Goal: Task Accomplishment & Management: Manage account settings

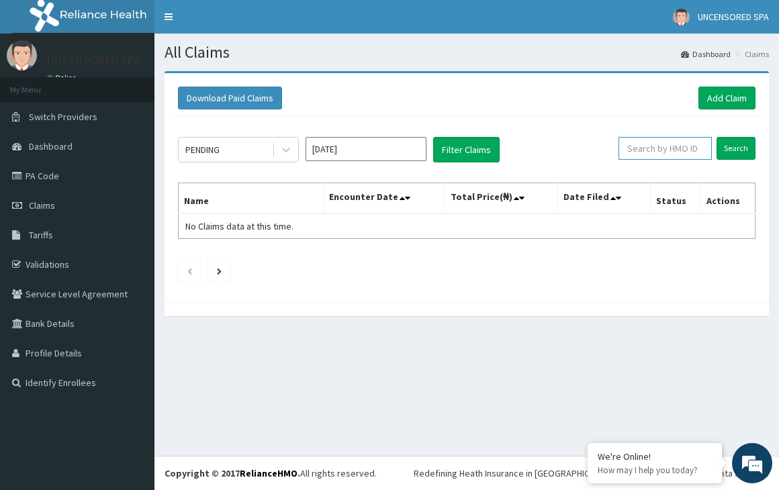
click at [663, 151] on input "text" at bounding box center [664, 148] width 93 height 23
paste input "CIP/10138/A"
type input "CIP/10138/A"
click at [716, 137] on input "Search" at bounding box center [735, 148] width 39 height 23
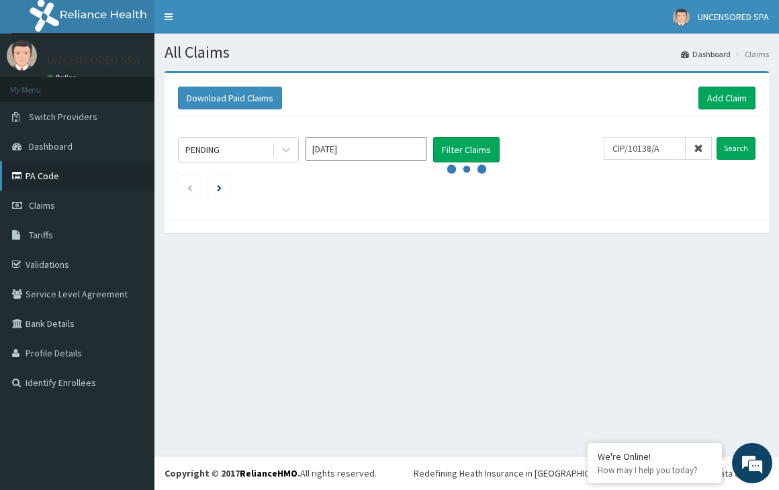
click at [38, 167] on link "PA Code" at bounding box center [77, 176] width 154 height 30
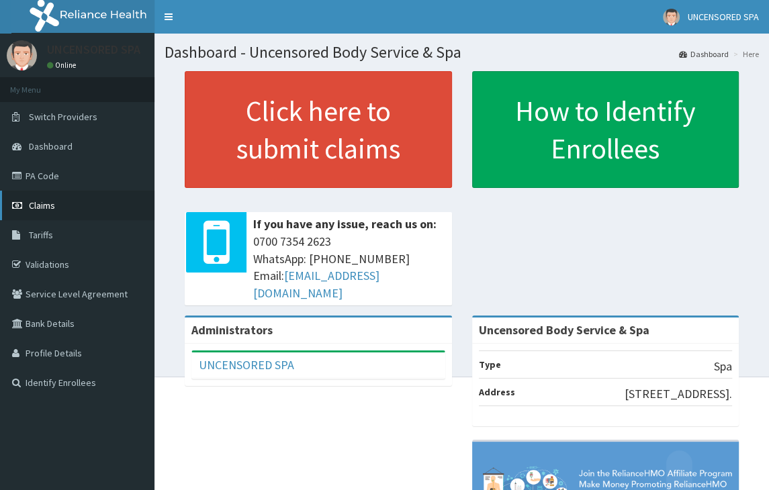
click at [39, 210] on span "Claims" at bounding box center [42, 205] width 26 height 12
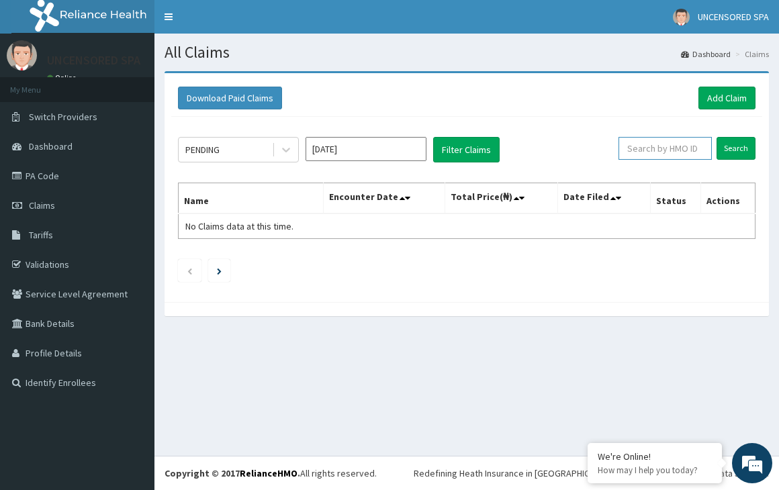
click at [641, 148] on input "text" at bounding box center [664, 148] width 93 height 23
paste input "CIP/10138/A"
type input "CIP/10138/A"
click at [716, 137] on input "Search" at bounding box center [735, 148] width 39 height 23
click at [43, 175] on link "PA Code" at bounding box center [77, 176] width 154 height 30
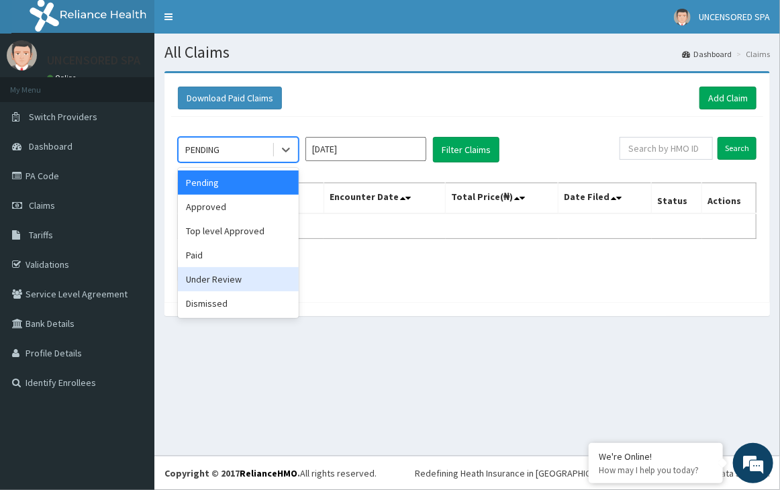
click at [209, 276] on div "Under Review" at bounding box center [238, 279] width 121 height 24
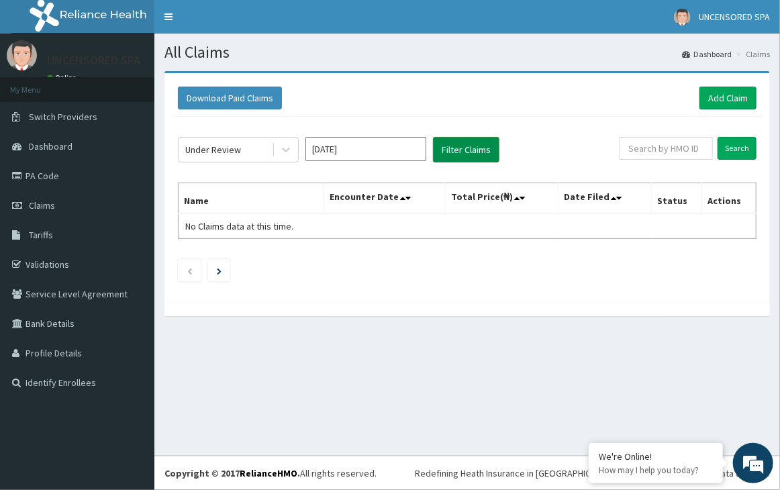
click at [454, 148] on button "Filter Claims" at bounding box center [466, 150] width 66 height 26
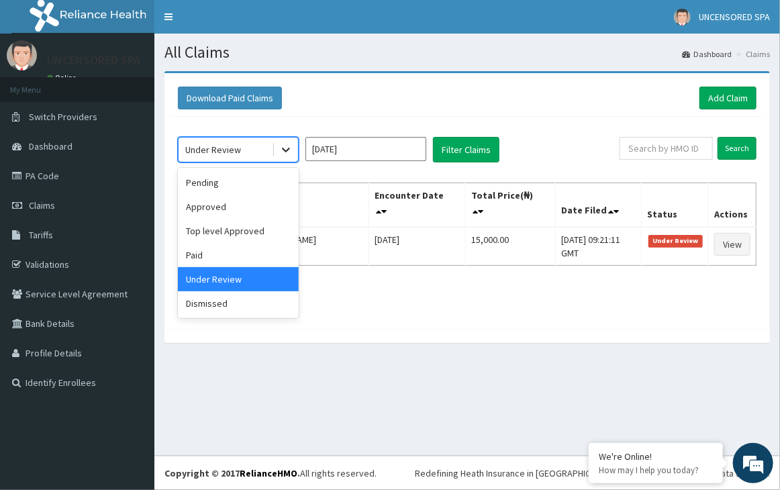
click at [287, 154] on icon at bounding box center [285, 149] width 13 height 13
click at [215, 185] on div "Pending" at bounding box center [238, 183] width 121 height 24
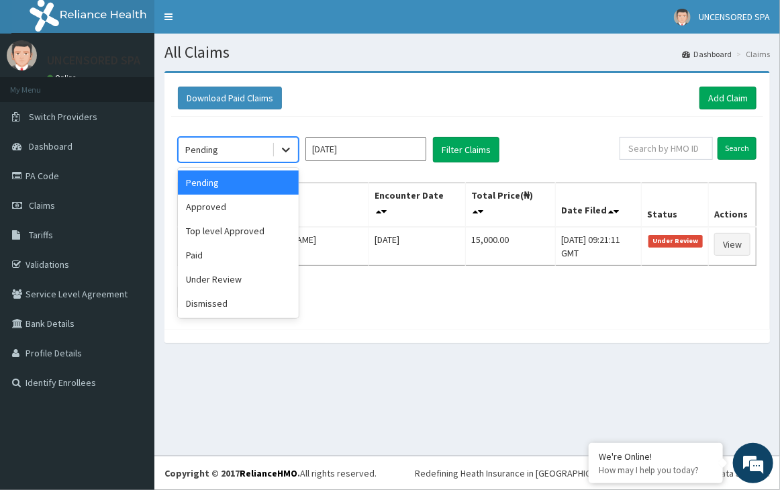
click at [279, 154] on icon at bounding box center [285, 149] width 13 height 13
click at [226, 201] on div "Approved" at bounding box center [238, 207] width 121 height 24
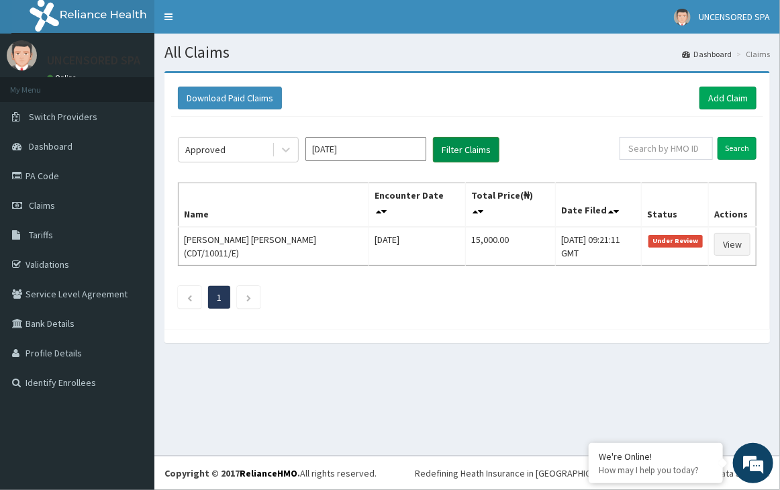
click at [457, 140] on button "Filter Claims" at bounding box center [466, 150] width 66 height 26
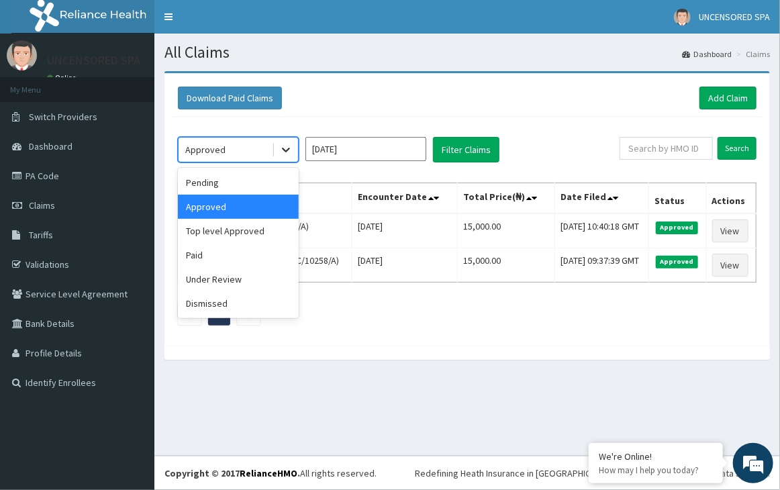
click at [285, 151] on icon at bounding box center [285, 149] width 13 height 13
click at [201, 254] on div "Paid" at bounding box center [238, 255] width 121 height 24
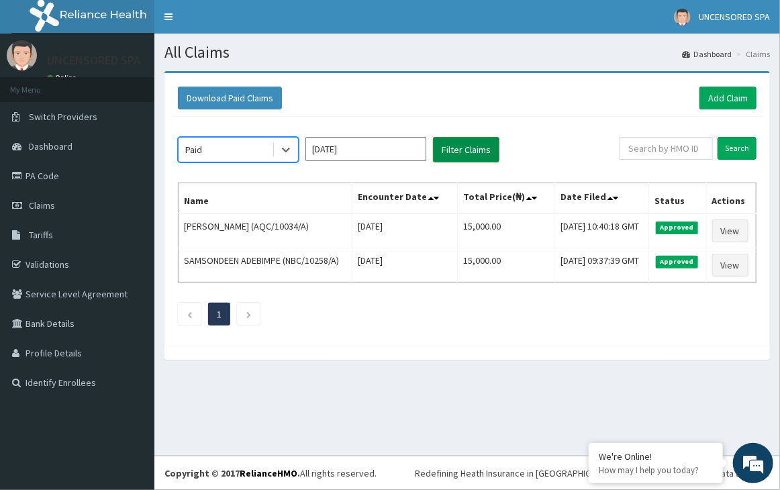
click at [469, 148] on button "Filter Claims" at bounding box center [466, 150] width 66 height 26
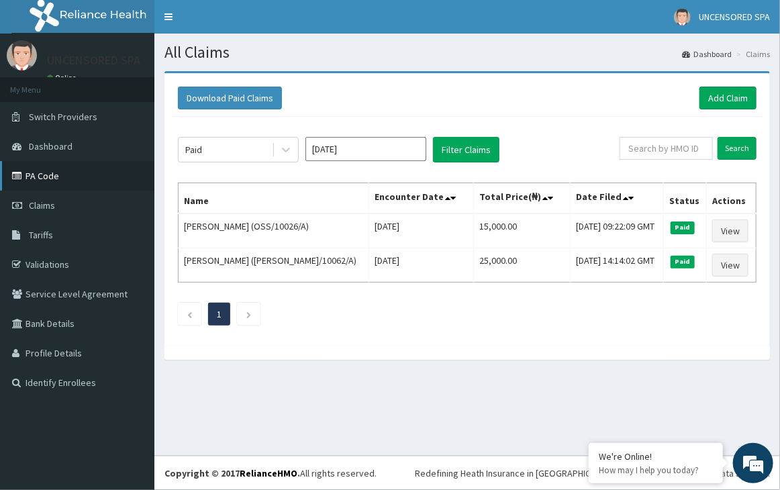
click at [32, 177] on link "PA Code" at bounding box center [77, 176] width 154 height 30
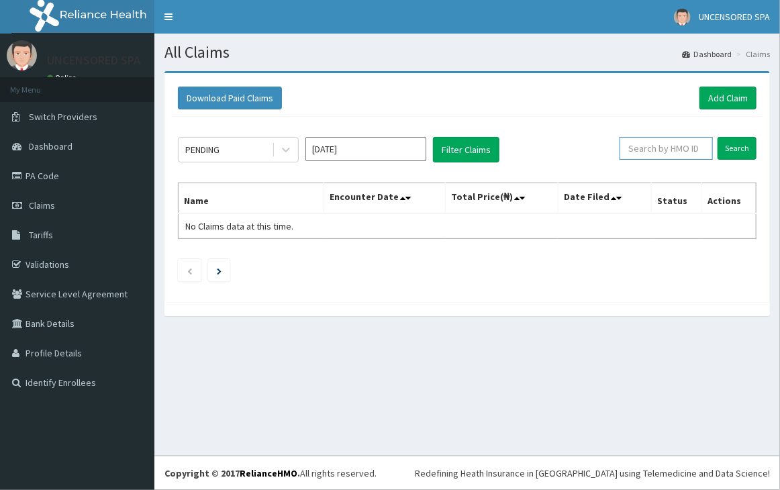
click at [688, 150] on input "text" at bounding box center [666, 148] width 93 height 23
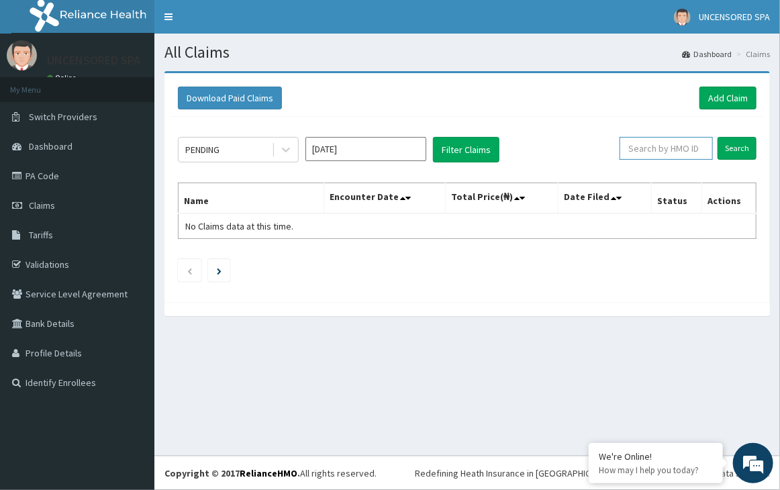
paste input "PRS/10322/A"
type input "PRS/10322/A"
click at [718, 137] on input "Search" at bounding box center [737, 148] width 39 height 23
click at [735, 150] on input "Search" at bounding box center [737, 148] width 39 height 23
click at [46, 178] on link "PA Code" at bounding box center [77, 176] width 154 height 30
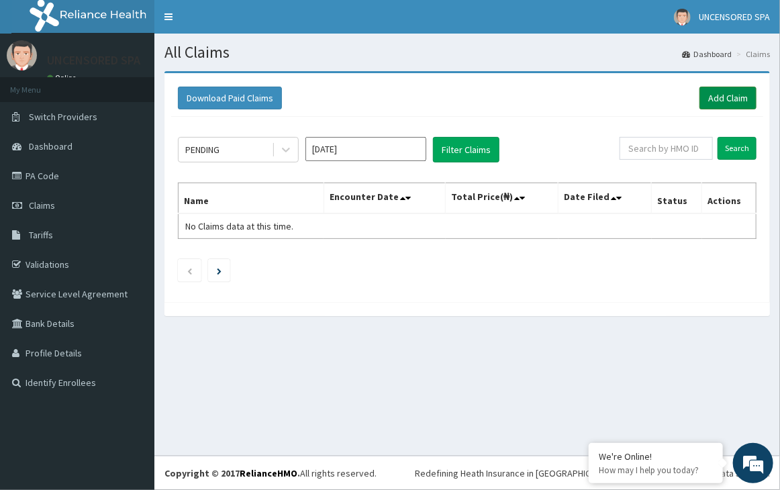
click at [722, 95] on link "Add Claim" at bounding box center [728, 98] width 57 height 23
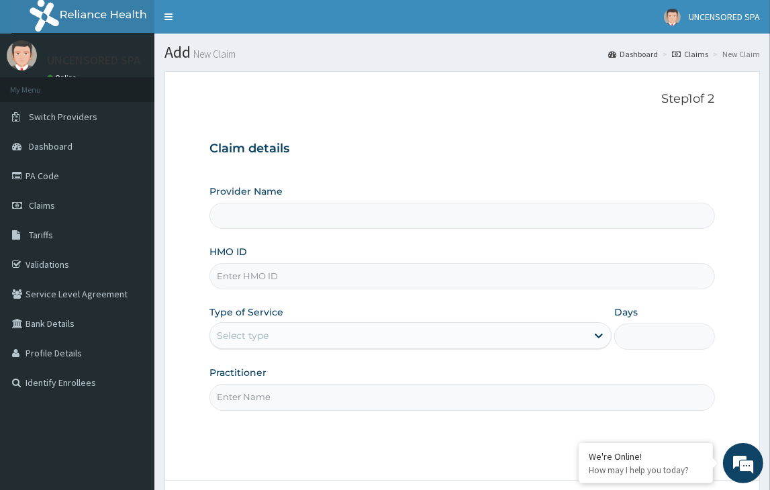
type input "Uncensored Body Service & Spa"
type input "1"
click at [285, 215] on input "Uncensored Body Service & Spa" at bounding box center [461, 216] width 505 height 26
paste input "PRS/10322/A"
click at [277, 281] on input "PRS/10322/A" at bounding box center [461, 276] width 505 height 26
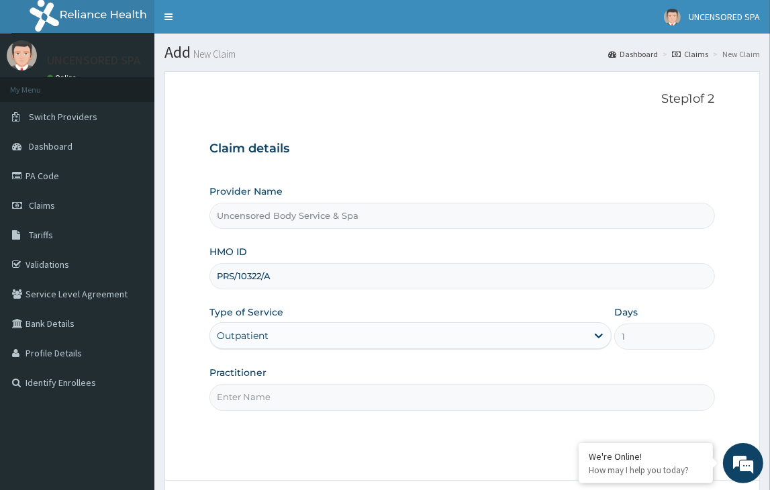
type input "PRS/10322/A"
click at [258, 397] on input "Practitioner" at bounding box center [461, 397] width 505 height 26
type input "Tejumola"
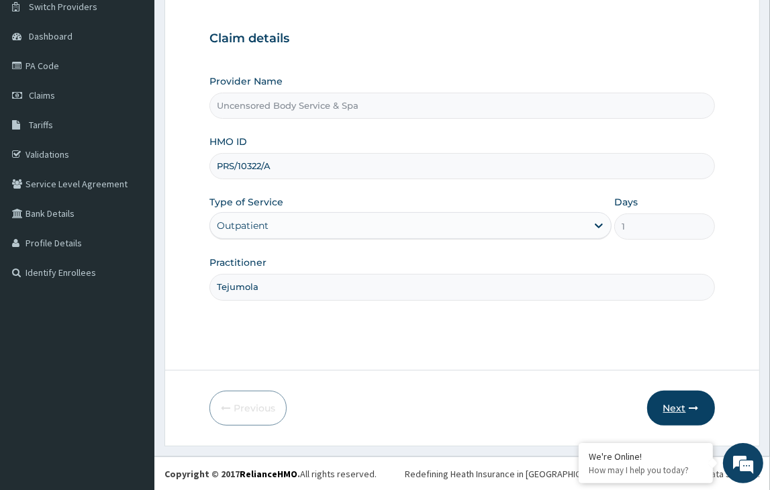
click at [673, 412] on button "Next" at bounding box center [681, 408] width 68 height 35
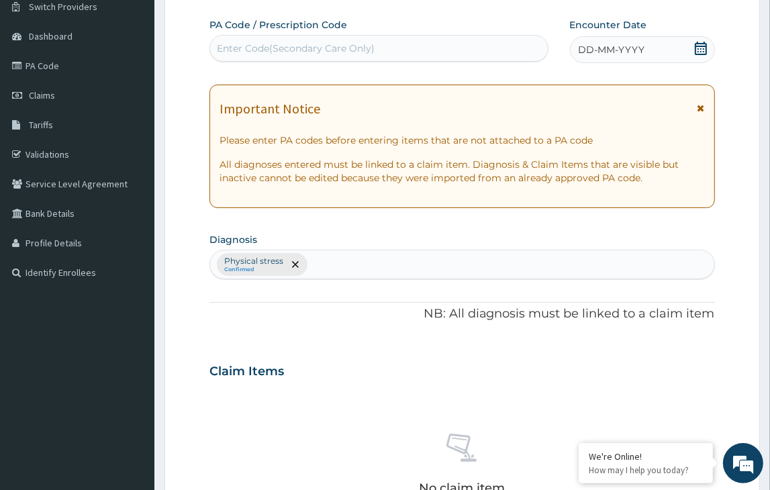
scroll to position [0, 0]
paste input "PA/327678"
click at [276, 58] on div "Enter Code(Secondary Care Only)" at bounding box center [378, 48] width 338 height 27
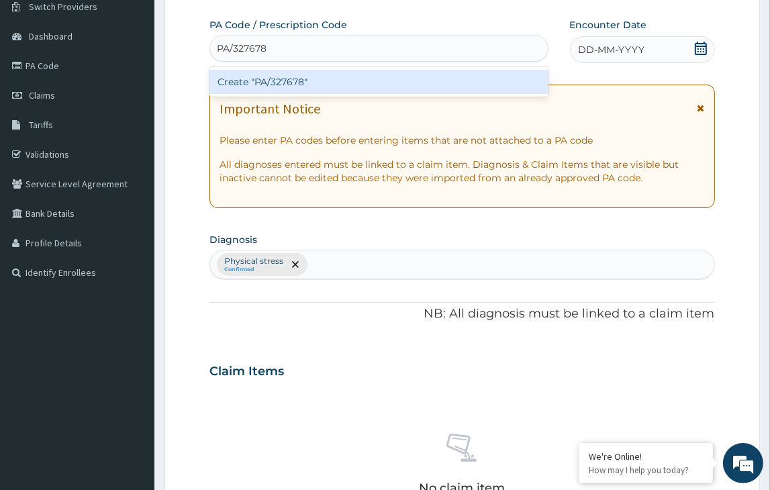
type input "PA/327678"
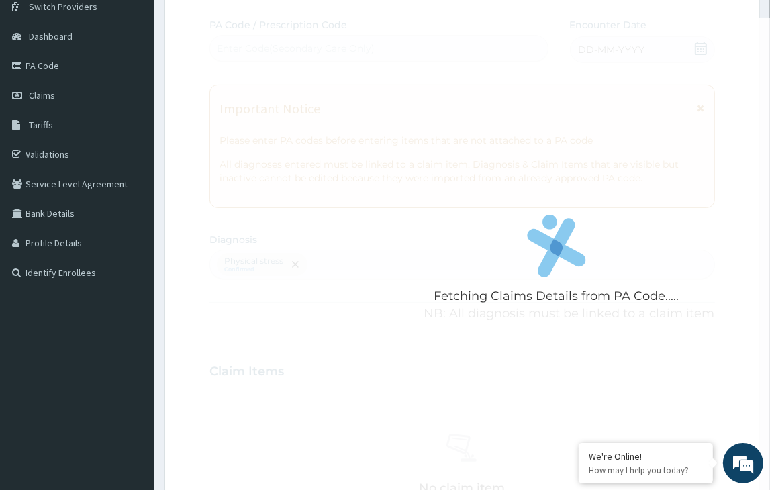
click at [168, 131] on form "Step 2 of 2 Fetching Claims Details from PA Code..... PA Code / Prescription Co…" at bounding box center [462, 387] width 596 height 852
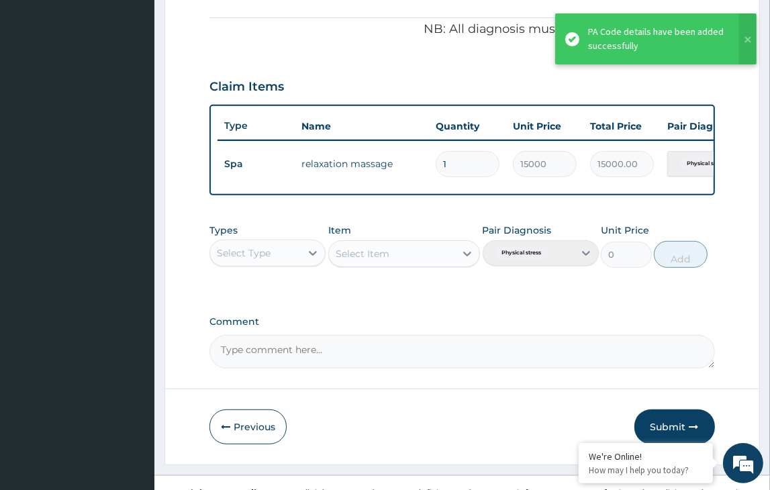
scroll to position [422, 0]
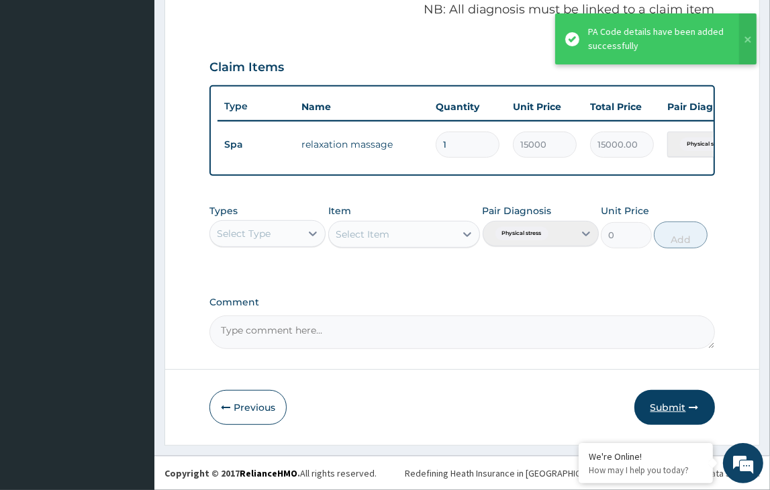
click at [685, 408] on button "Submit" at bounding box center [674, 407] width 81 height 35
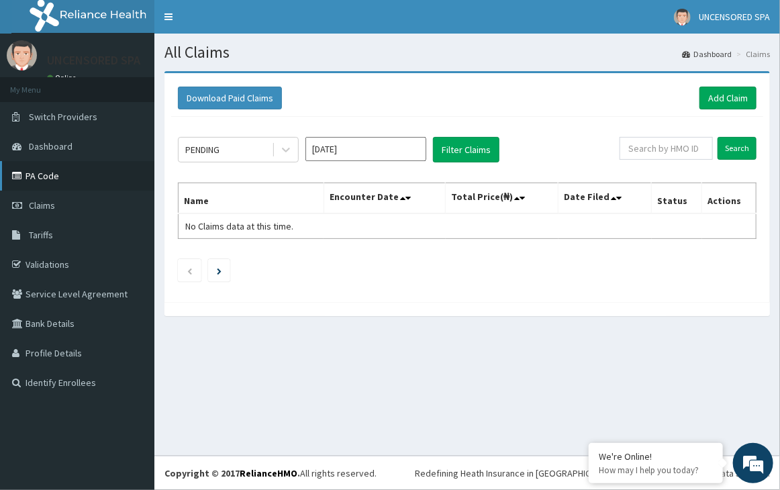
click at [48, 182] on link "PA Code" at bounding box center [77, 176] width 154 height 30
click at [673, 152] on input "text" at bounding box center [666, 148] width 93 height 23
paste input "AQC/10034/A"
click at [718, 137] on input "Search" at bounding box center [737, 148] width 39 height 23
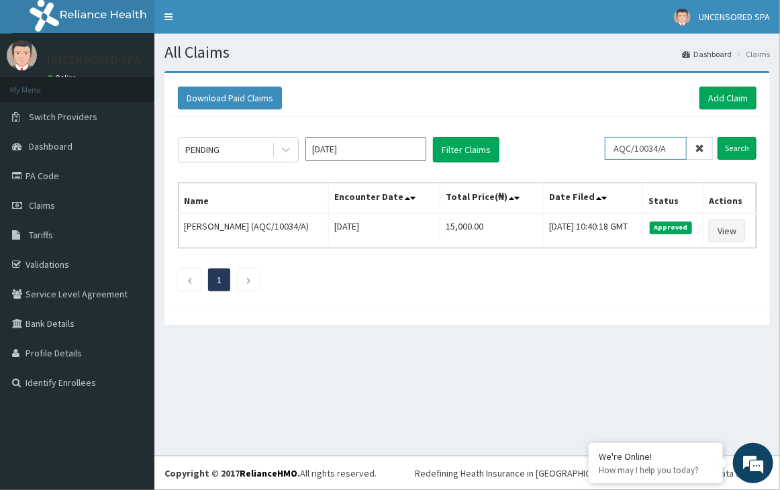
paste input "NBC/10258"
click at [718, 137] on input "Search" at bounding box center [737, 148] width 39 height 23
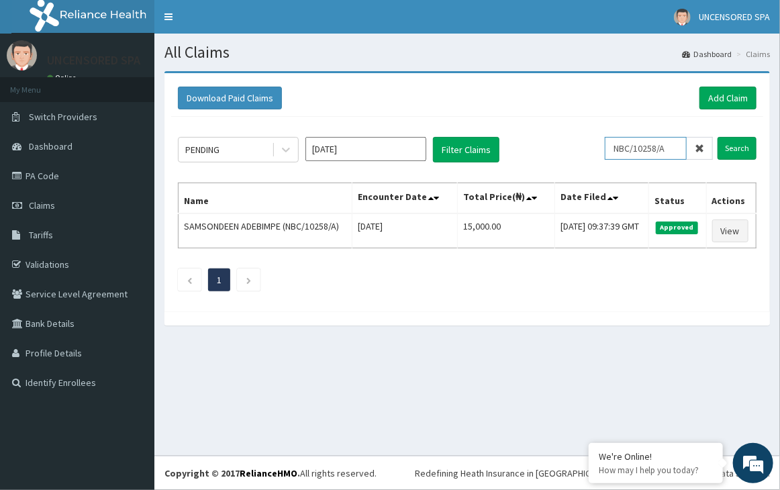
paste input "CDT/10011/E"
click at [718, 137] on input "Search" at bounding box center [737, 148] width 39 height 23
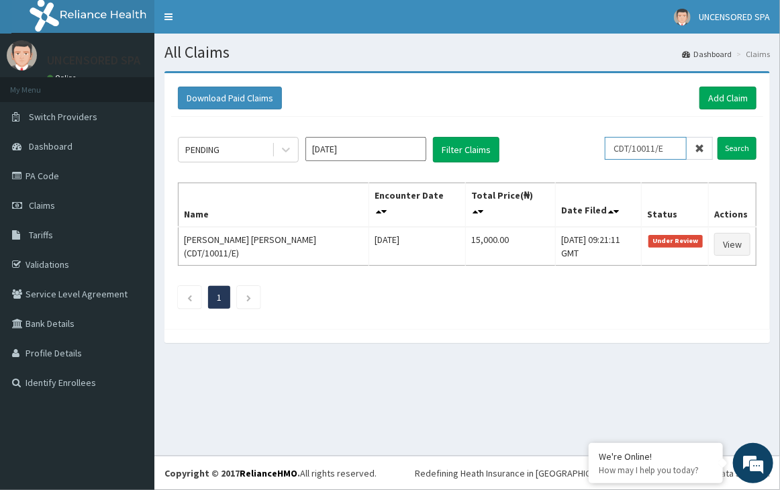
paste input "OSS/10026/A"
type input "OSS/10026/A"
click at [718, 137] on input "Search" at bounding box center [737, 148] width 39 height 23
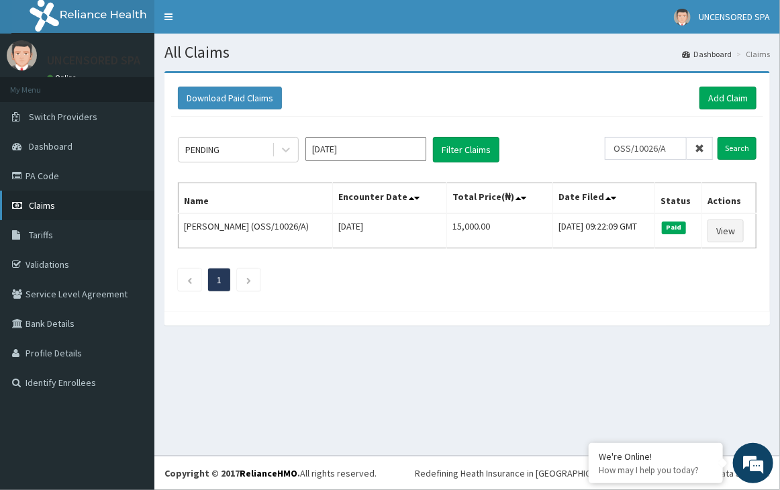
click at [46, 198] on link "Claims" at bounding box center [77, 206] width 154 height 30
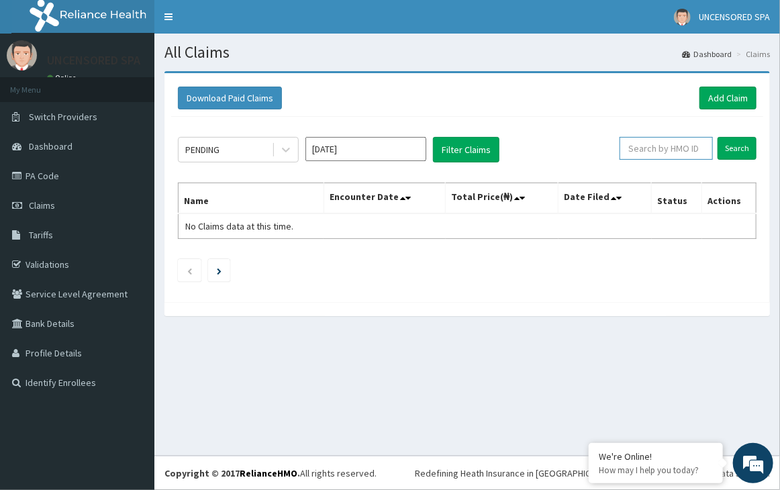
click at [678, 154] on input "text" at bounding box center [666, 148] width 93 height 23
paste input "HIA/10074/A"
type input "HIA/10074/A"
click at [718, 137] on input "Search" at bounding box center [737, 148] width 39 height 23
click at [731, 150] on input "Search" at bounding box center [737, 148] width 39 height 23
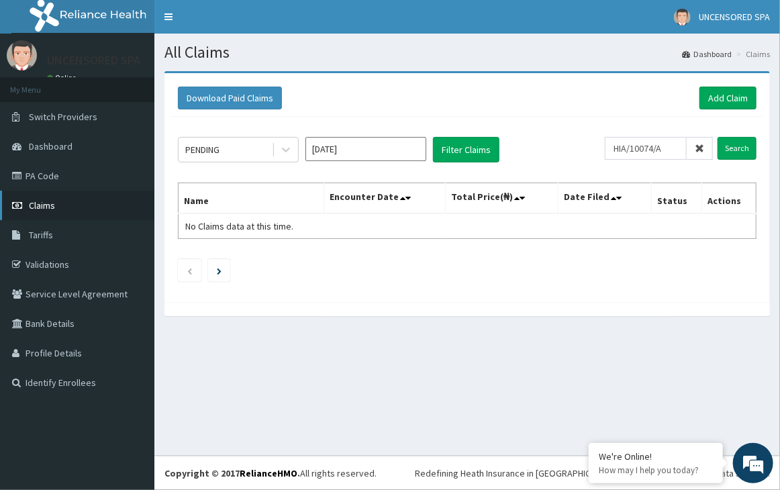
click at [56, 205] on link "Claims" at bounding box center [77, 206] width 154 height 30
click at [666, 155] on input "text" at bounding box center [666, 148] width 93 height 23
paste input "HIA/10074/A"
click at [718, 137] on input "Search" at bounding box center [737, 148] width 39 height 23
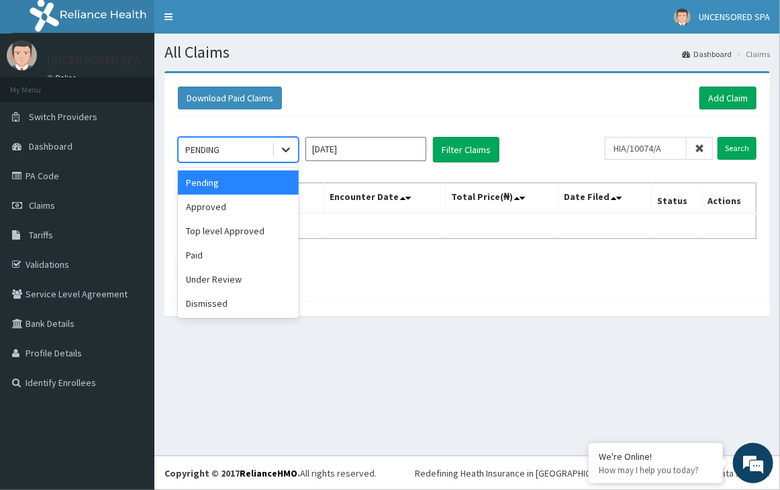
click at [282, 156] on div at bounding box center [286, 150] width 24 height 24
click at [209, 250] on div "Paid" at bounding box center [238, 255] width 121 height 24
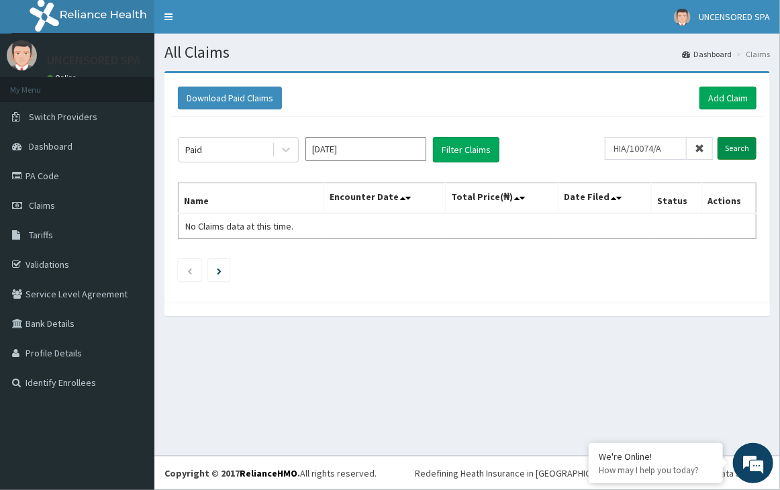
click at [737, 158] on input "Search" at bounding box center [737, 148] width 39 height 23
click at [685, 151] on input "HIA/10074/A" at bounding box center [646, 148] width 82 height 23
paste input "B"
type input "HIA/10074/B"
click at [718, 137] on input "Search" at bounding box center [737, 148] width 39 height 23
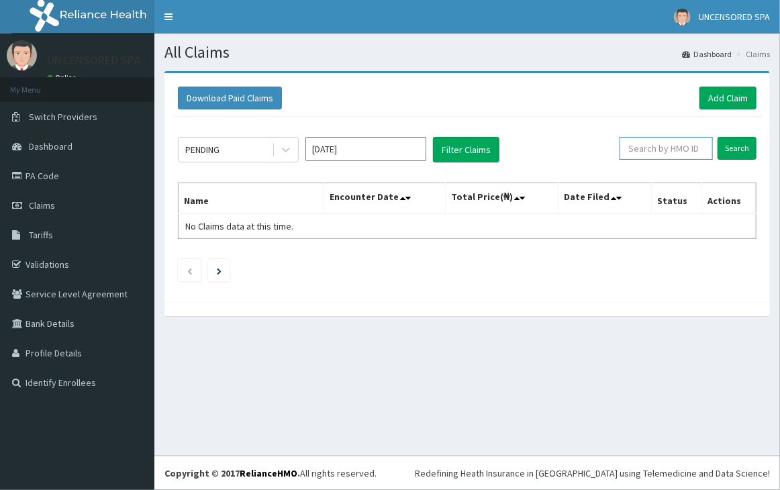
click at [674, 148] on input "text" at bounding box center [666, 148] width 93 height 23
paste input "HIA/10074/B"
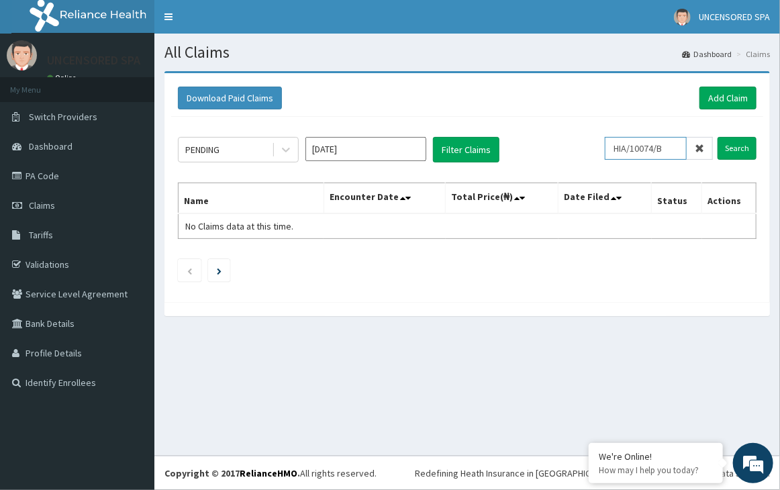
type input "HIA/10074/B"
click at [718, 137] on input "Search" at bounding box center [737, 148] width 39 height 23
click at [48, 187] on link "PA Code" at bounding box center [77, 176] width 154 height 30
click at [42, 176] on link "PA Code" at bounding box center [77, 176] width 154 height 30
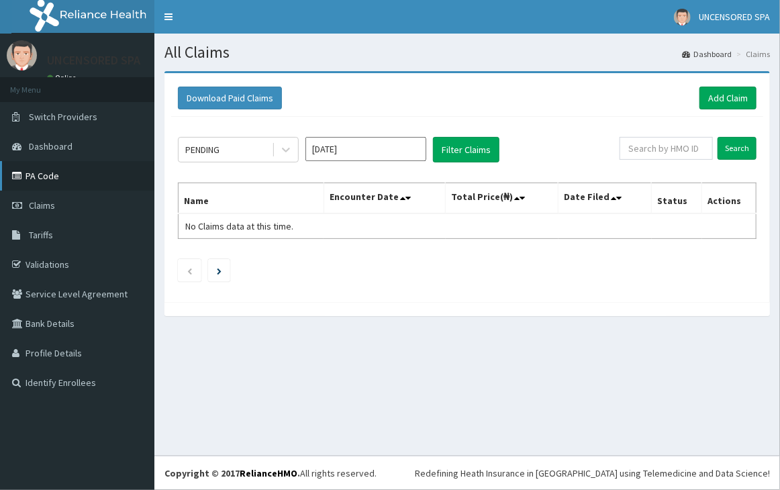
click at [52, 181] on link "PA Code" at bounding box center [77, 176] width 154 height 30
click at [725, 105] on link "Add Claim" at bounding box center [728, 98] width 57 height 23
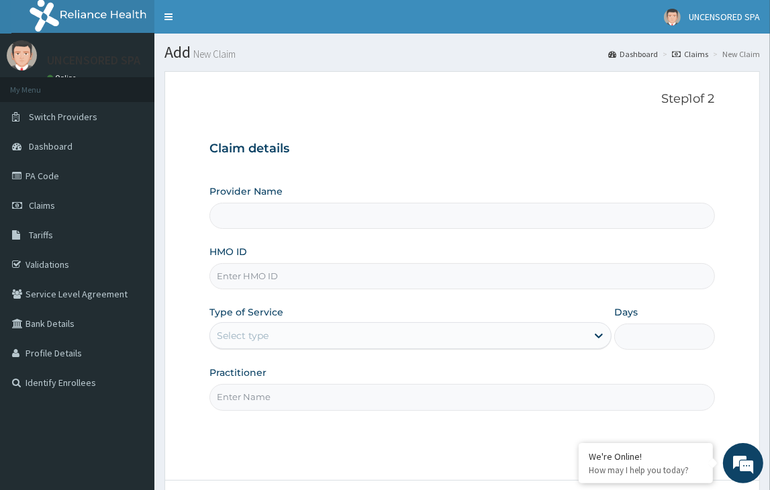
click at [285, 277] on input "HMO ID" at bounding box center [461, 276] width 505 height 26
paste input "CIP/10138/A"
type input "CIP/10138/A"
type input "Uncensored Body Service & Spa"
type input "1"
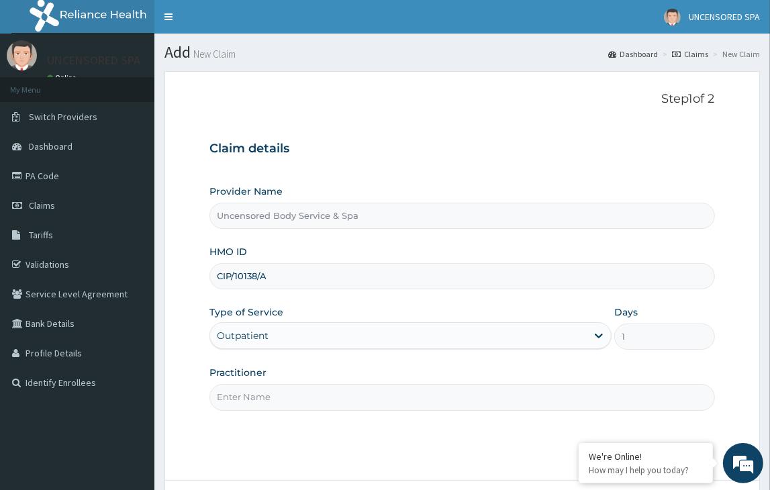
type input "CIP/10138/A"
click at [275, 393] on input "Practitioner" at bounding box center [461, 397] width 505 height 26
type input "Tejumola"
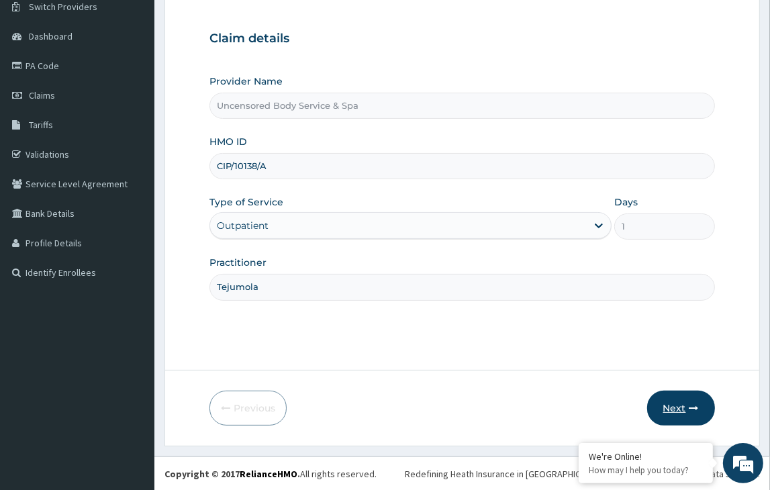
click at [681, 406] on button "Next" at bounding box center [681, 408] width 68 height 35
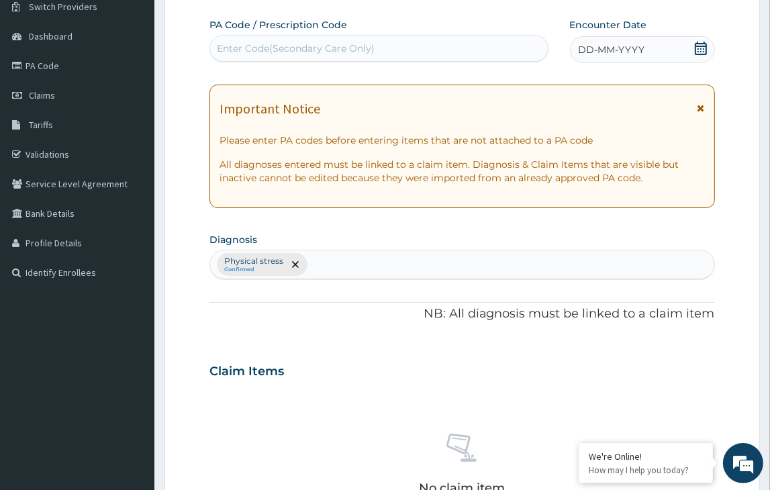
paste input "PA/C42B26"
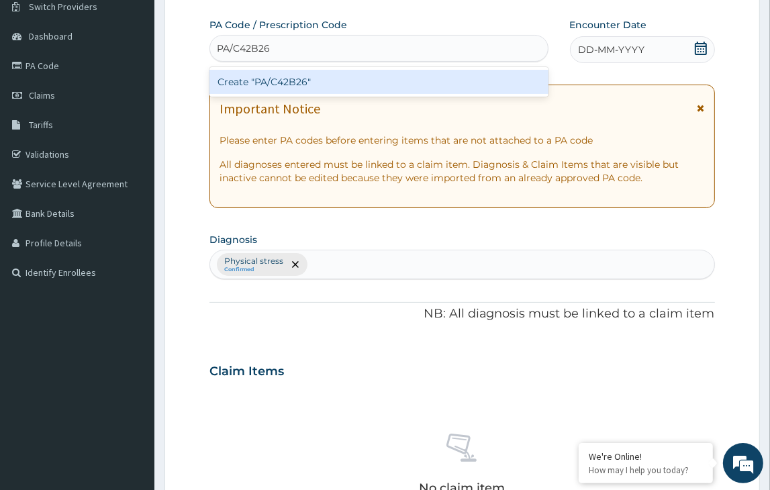
type input "PA/C42B26"
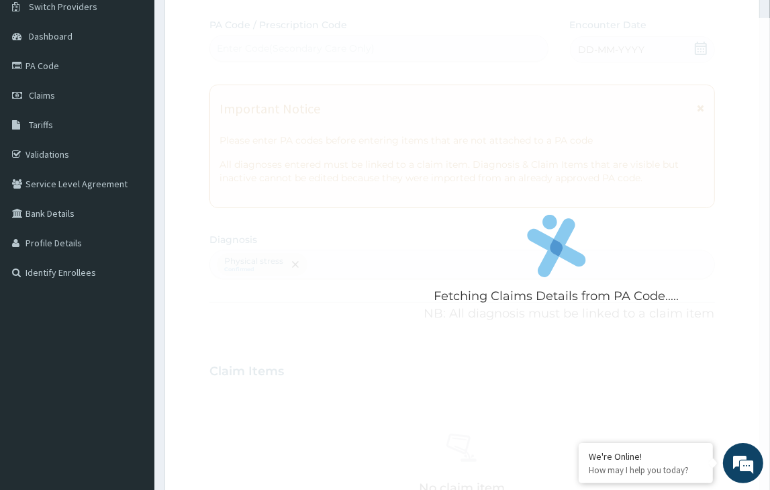
click at [177, 117] on form "Step 2 of 2 Fetching Claims Details from PA Code..... PA Code / Prescription Co…" at bounding box center [462, 387] width 596 height 852
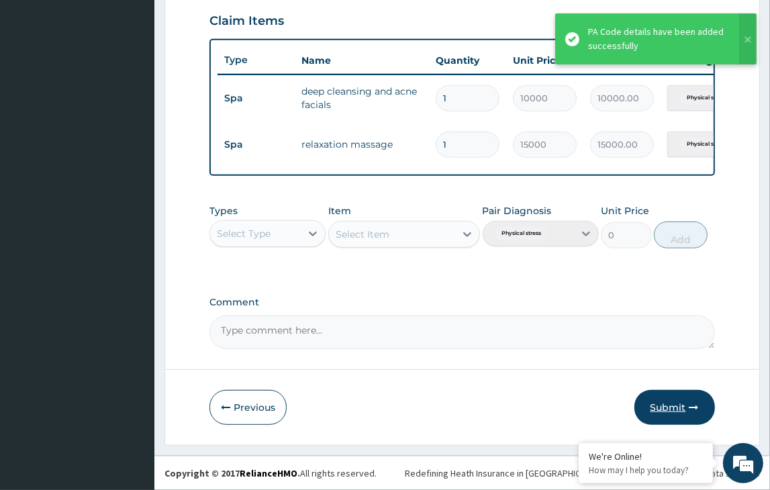
click at [681, 412] on button "Submit" at bounding box center [674, 407] width 81 height 35
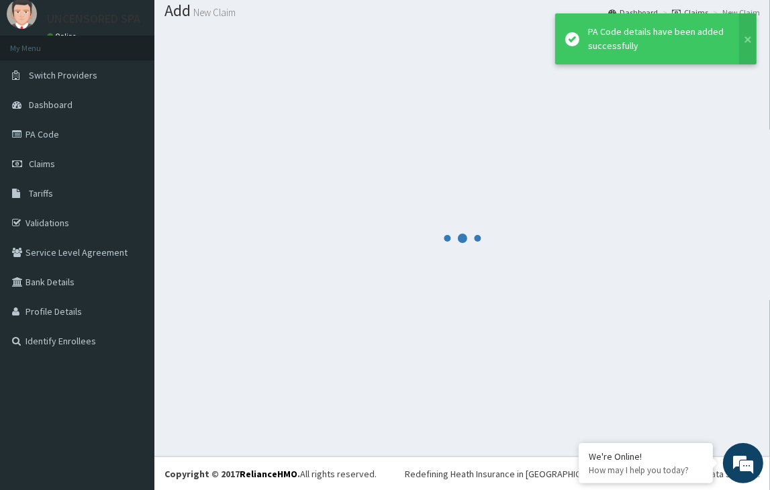
scroll to position [469, 0]
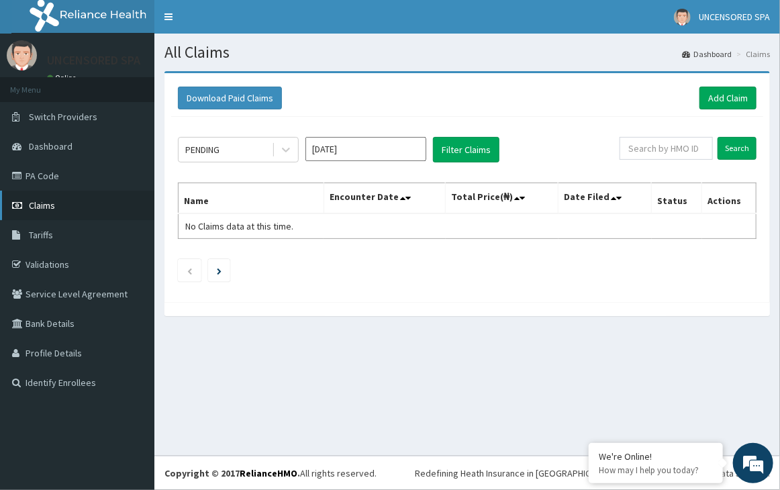
click at [68, 212] on link "Claims" at bounding box center [77, 206] width 154 height 30
click at [56, 182] on link "PA Code" at bounding box center [77, 176] width 154 height 30
click at [729, 106] on link "Add Claim" at bounding box center [728, 98] width 57 height 23
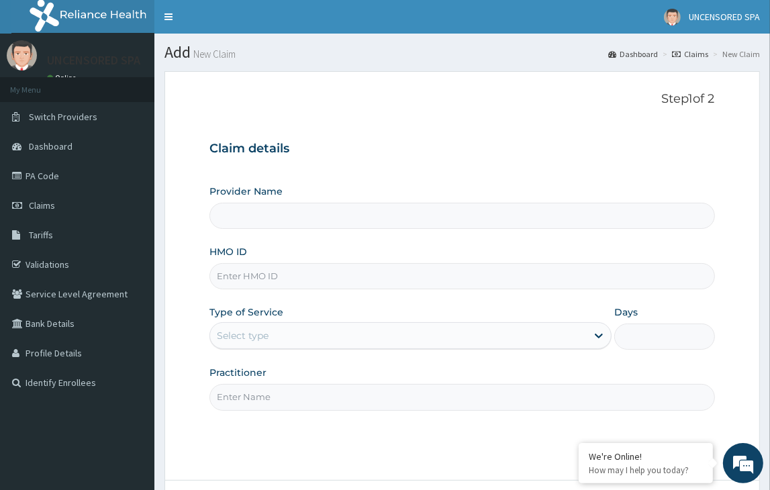
click at [342, 283] on input "HMO ID" at bounding box center [461, 276] width 505 height 26
paste input "HIA/10074/B"
type input "HIA/10074/B"
click at [286, 402] on input "Practitioner" at bounding box center [461, 397] width 505 height 26
type input "Uncensored Body Service & Spa"
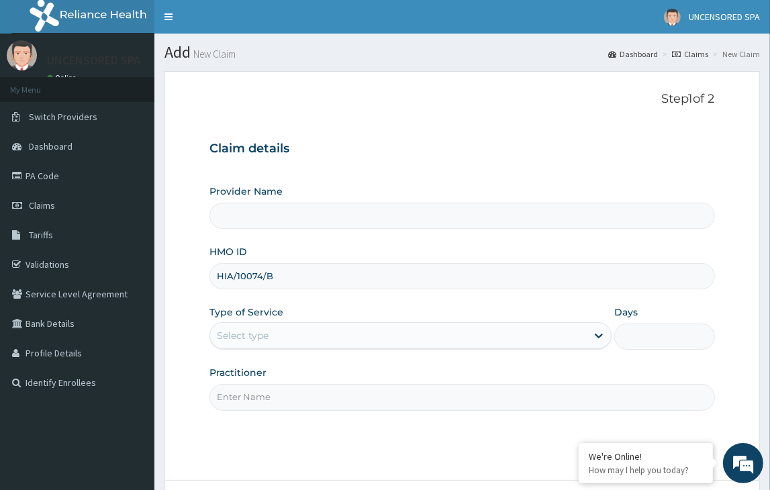
type input "1"
type input "Tejumola"
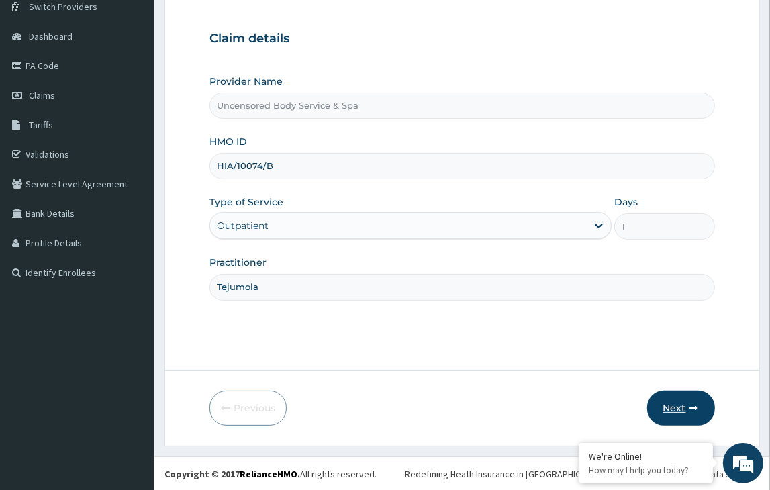
click at [671, 418] on button "Next" at bounding box center [681, 408] width 68 height 35
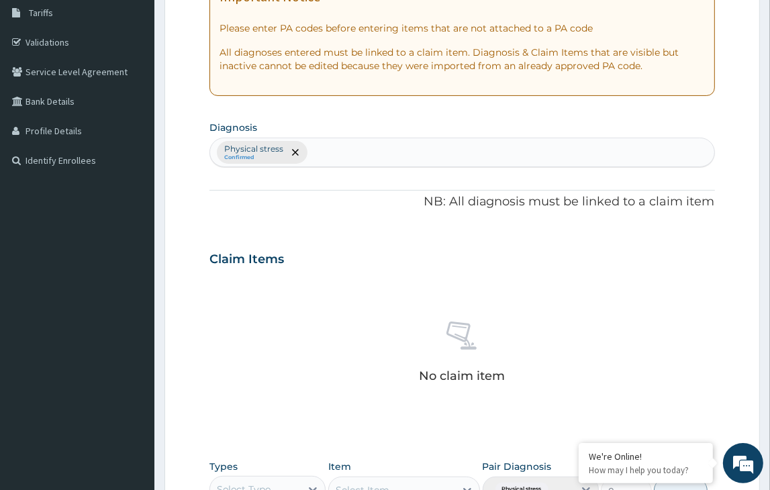
scroll to position [0, 0]
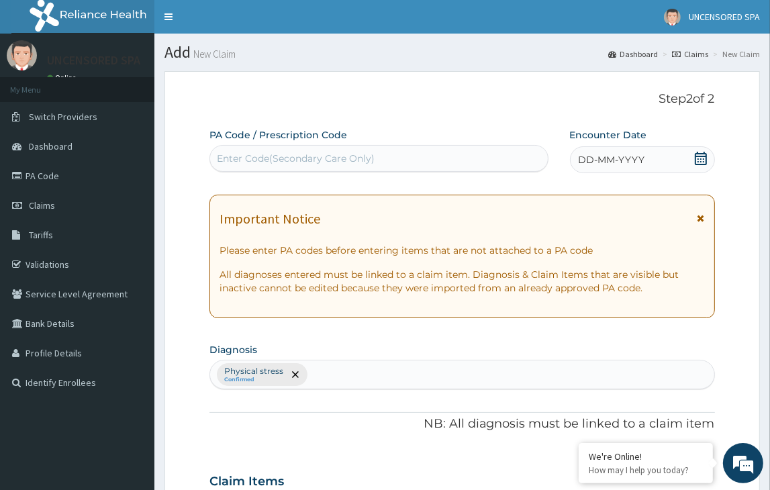
click at [249, 157] on div "Enter Code(Secondary Care Only)" at bounding box center [296, 158] width 158 height 13
paste input "PA/1CEF59"
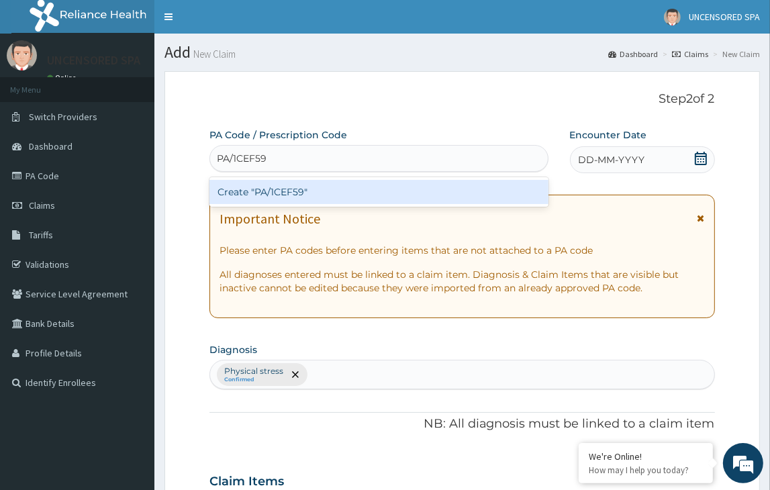
type input "PA/1CEF59"
click at [185, 244] on form "Step 2 of 2 PA Code / Prescription Code option Create "PA/1CEF59" focused, 1 of…" at bounding box center [462, 497] width 596 height 852
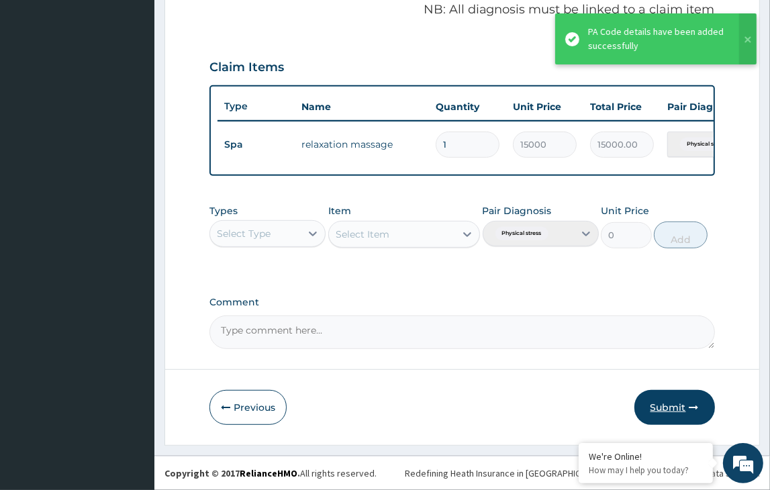
click at [677, 414] on button "Submit" at bounding box center [674, 407] width 81 height 35
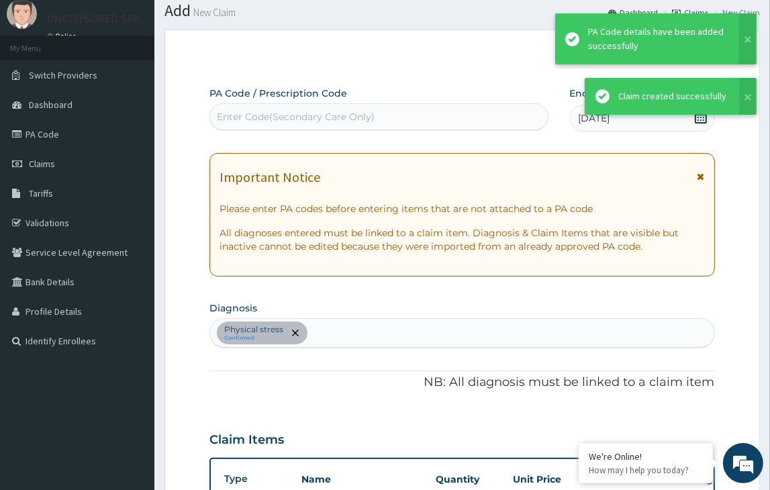
scroll to position [422, 0]
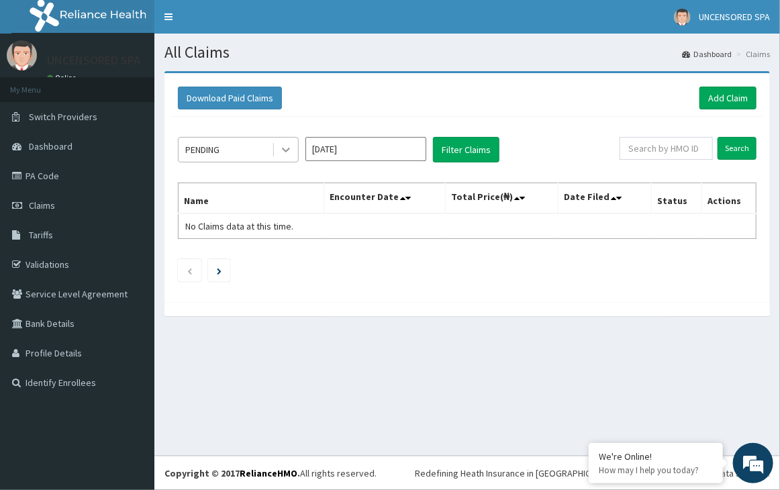
click at [282, 149] on icon at bounding box center [285, 149] width 13 height 13
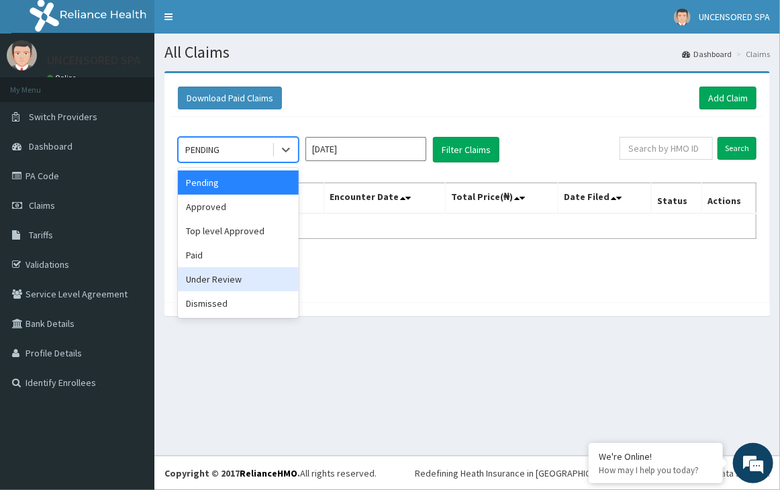
click at [250, 276] on div "Under Review" at bounding box center [238, 279] width 121 height 24
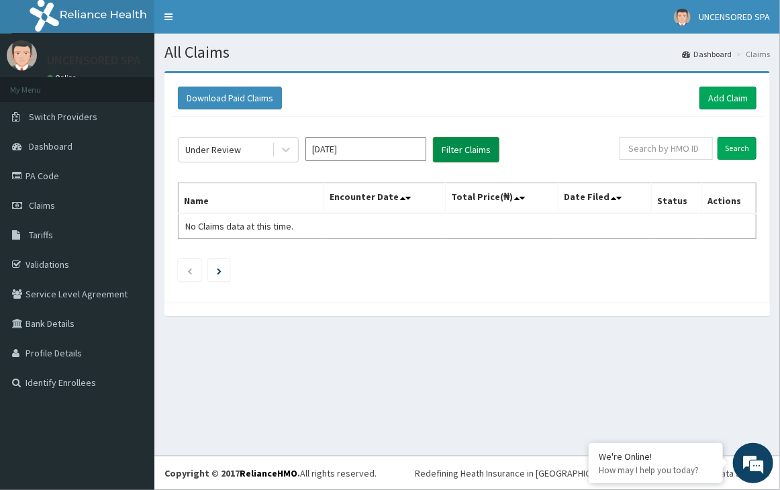
click at [453, 151] on button "Filter Claims" at bounding box center [466, 150] width 66 height 26
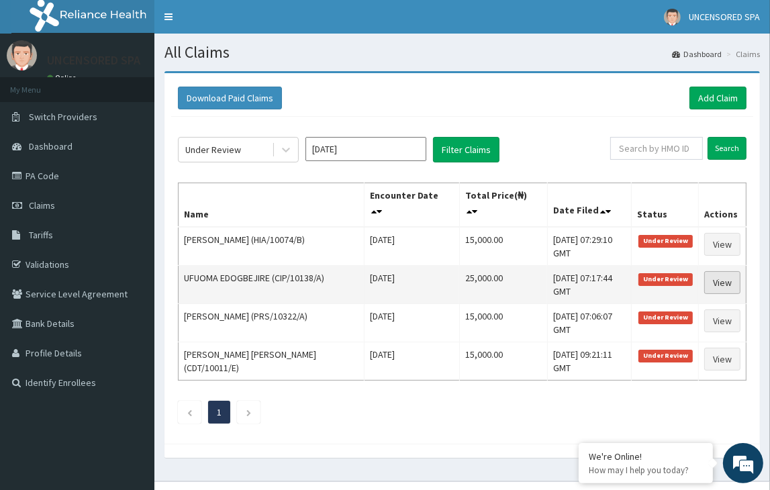
click at [728, 284] on link "View" at bounding box center [722, 282] width 36 height 23
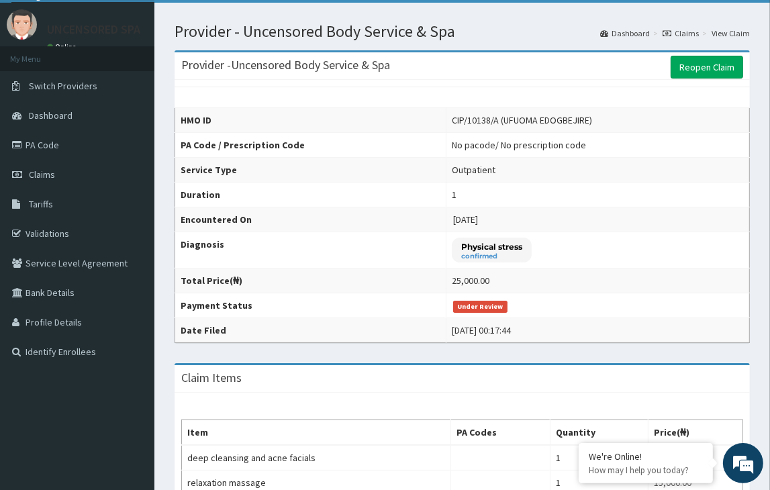
drag, startPoint x: 775, startPoint y: 228, endPoint x: 749, endPoint y: 244, distance: 30.7
click at [749, 244] on html "R EL Toggle navigation UNCENSORED SPA UNCENSORED SPA - [EMAIL_ADDRESS][DOMAIN_N…" at bounding box center [385, 385] width 770 height 833
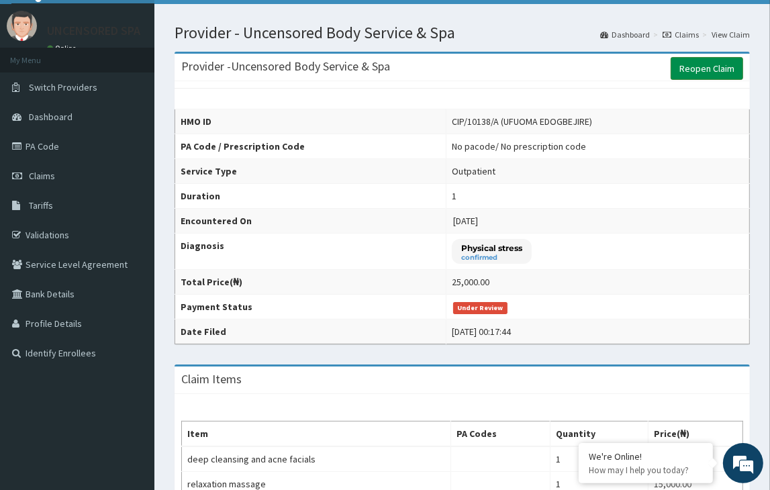
click at [686, 76] on link "Reopen Claim" at bounding box center [707, 68] width 73 height 23
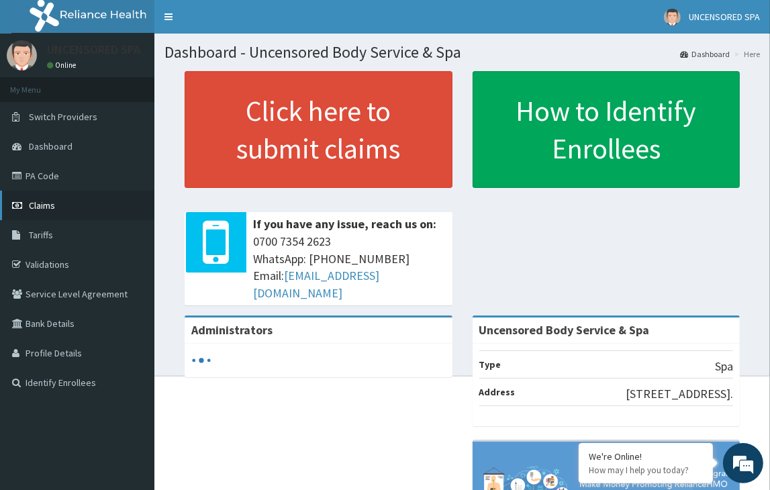
click at [48, 191] on link "Claims" at bounding box center [77, 206] width 154 height 30
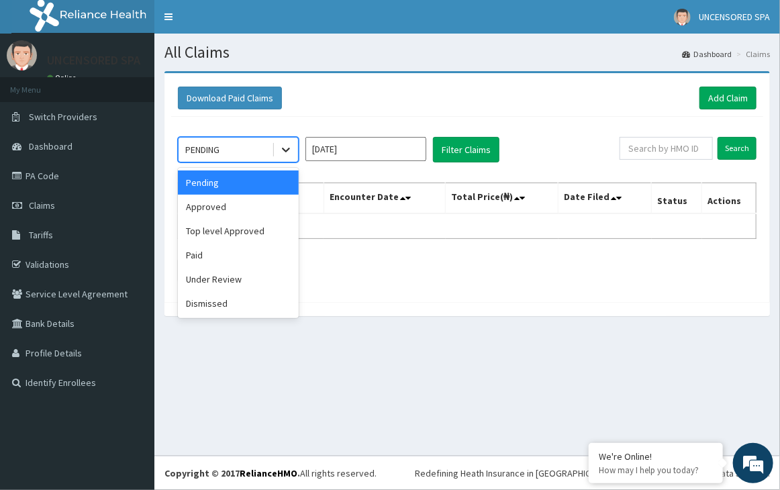
click at [289, 153] on icon at bounding box center [285, 149] width 13 height 13
click at [239, 275] on div "Under Review" at bounding box center [238, 279] width 121 height 24
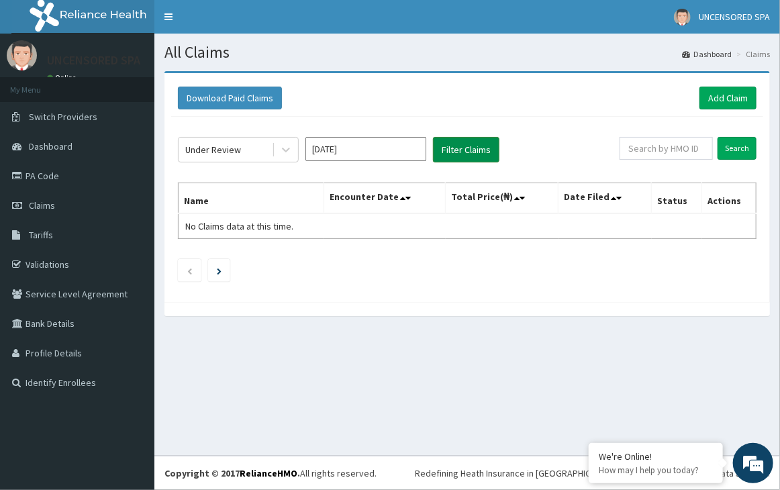
click at [471, 156] on button "Filter Claims" at bounding box center [466, 150] width 66 height 26
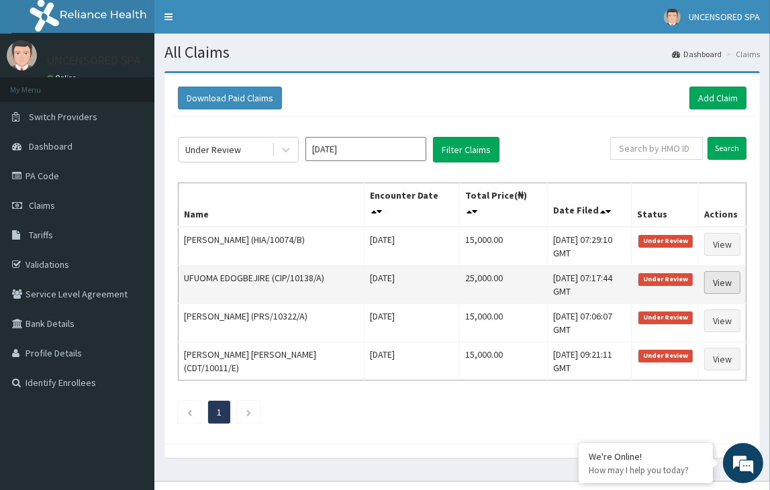
click at [720, 285] on link "View" at bounding box center [722, 282] width 36 height 23
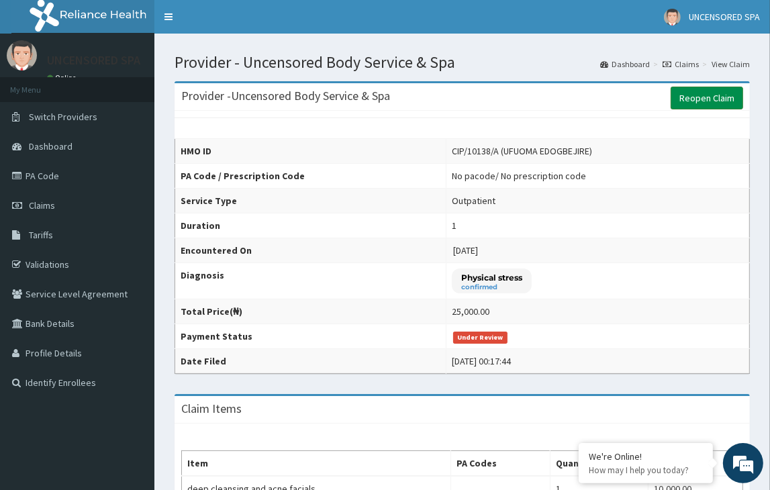
click at [704, 87] on link "Reopen Claim" at bounding box center [707, 98] width 73 height 23
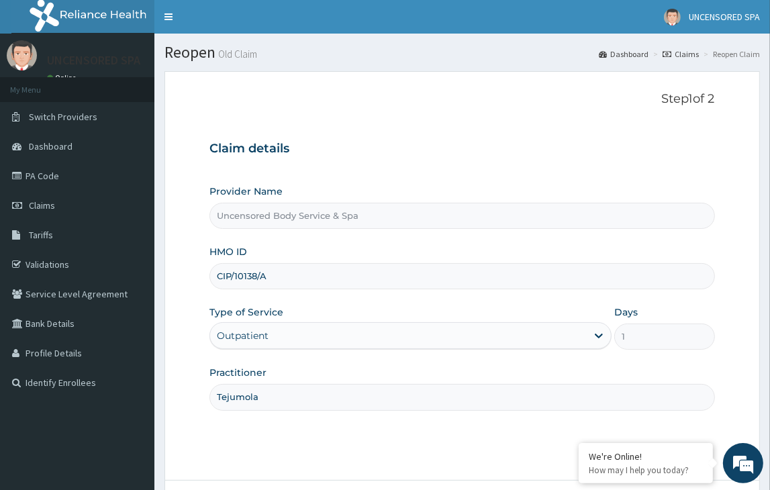
scroll to position [110, 0]
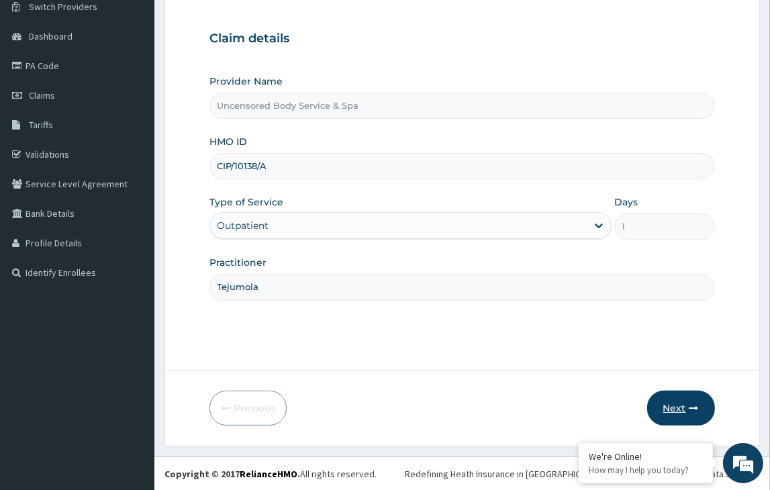
click at [681, 402] on button "Next" at bounding box center [681, 408] width 68 height 35
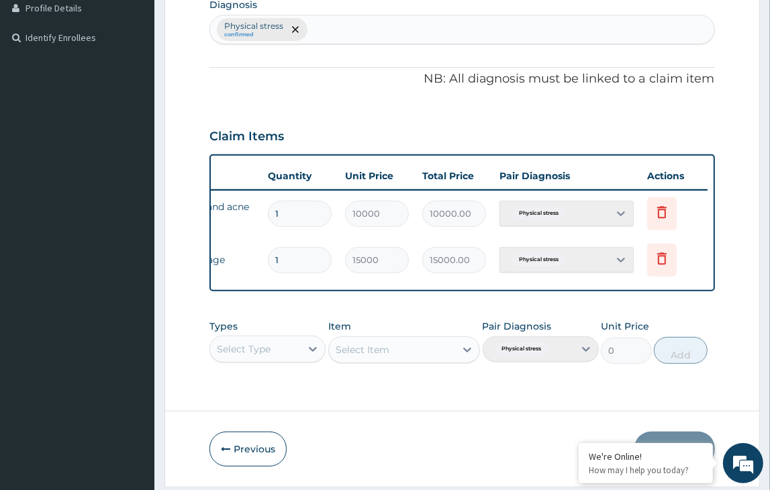
scroll to position [0, 0]
click at [660, 209] on icon at bounding box center [662, 212] width 16 height 16
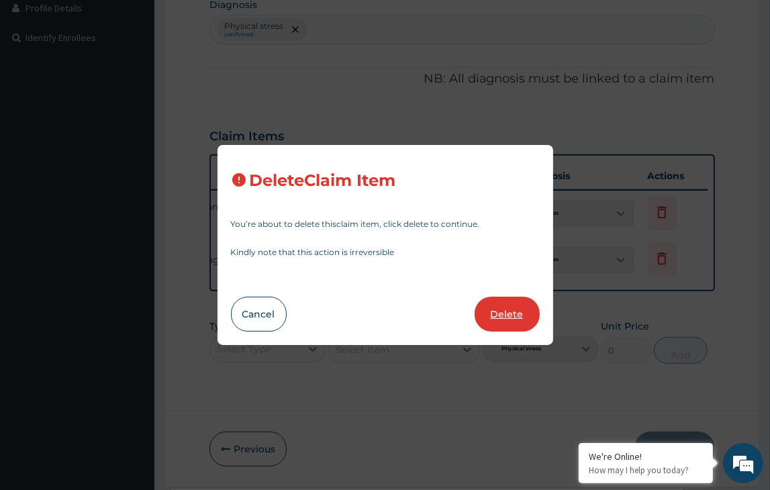
click at [508, 310] on button "Delete" at bounding box center [507, 314] width 65 height 35
type input "15000"
type input "15000.00"
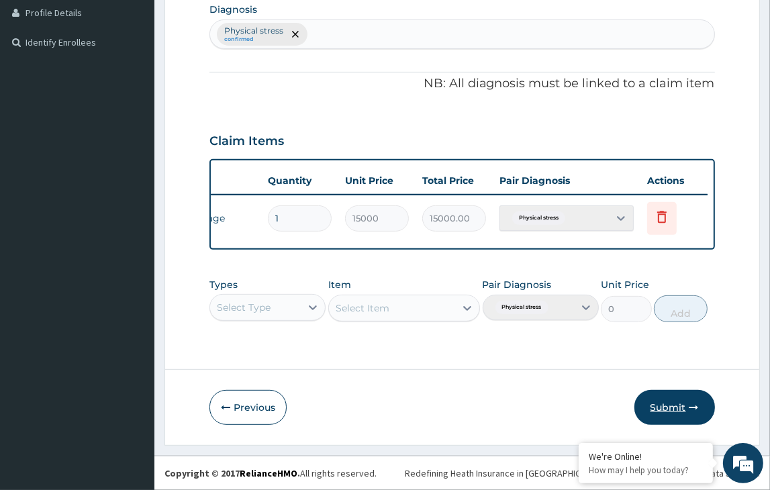
click at [688, 412] on button "Submit" at bounding box center [674, 407] width 81 height 35
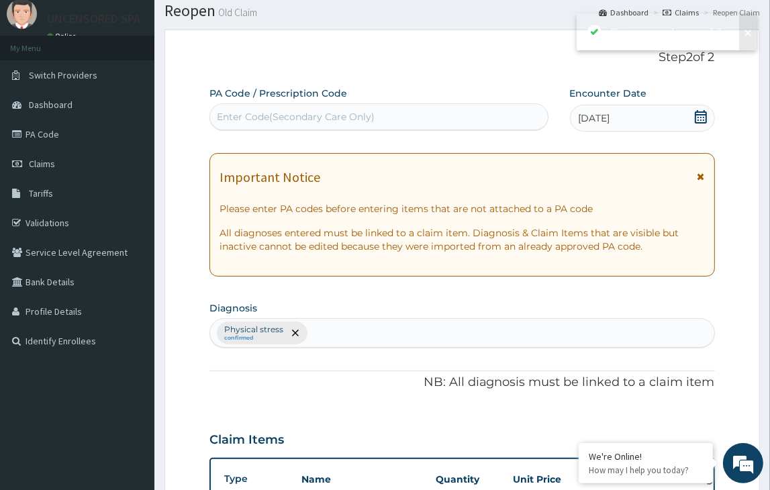
scroll to position [345, 0]
